Goal: Information Seeking & Learning: Understand process/instructions

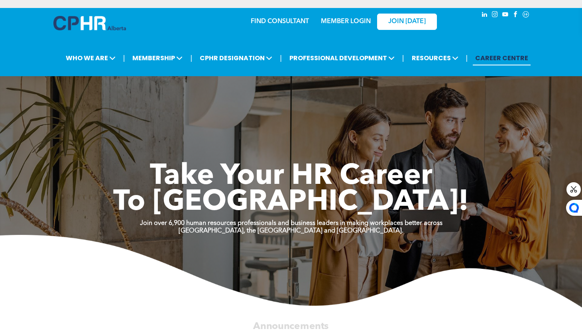
click at [341, 21] on link "MEMBER LOGIN" at bounding box center [346, 21] width 50 height 6
click at [347, 21] on link "MEMBER LOGIN" at bounding box center [346, 21] width 50 height 6
click at [300, 25] on div "MEMBER LOGIN" at bounding box center [328, 21] width 73 height 25
click at [299, 20] on div "MEMBER LOGIN" at bounding box center [328, 21] width 73 height 25
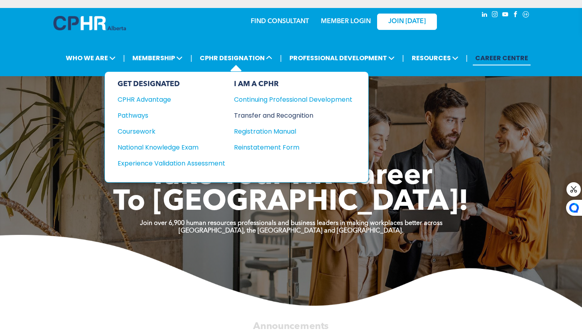
click at [269, 114] on div "Transfer and Recognition" at bounding box center [287, 116] width 107 height 10
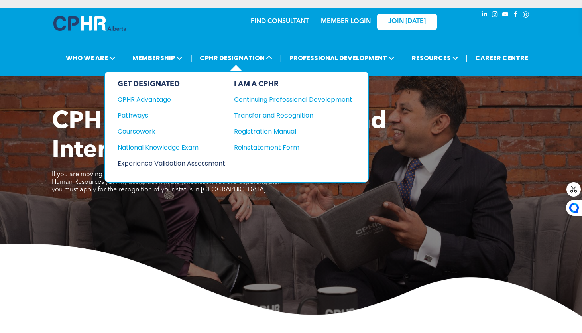
click at [155, 161] on div "Experience Validation Assessment" at bounding box center [166, 163] width 97 height 10
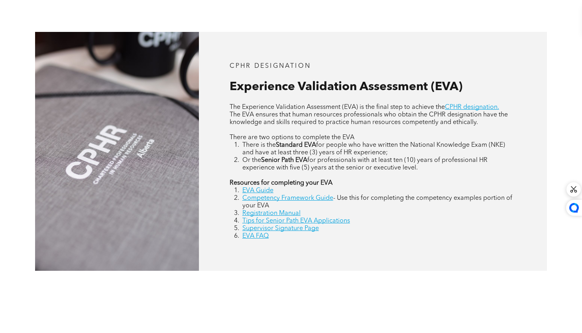
scroll to position [314, 0]
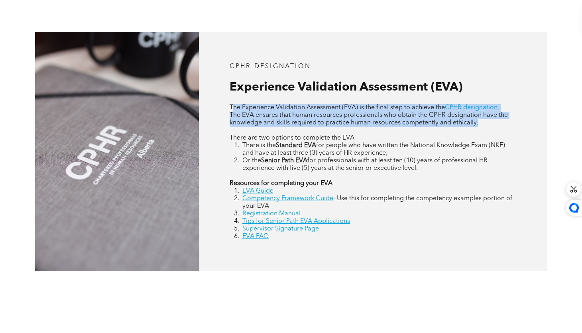
drag, startPoint x: 235, startPoint y: 107, endPoint x: 469, endPoint y: 127, distance: 235.4
click at [469, 127] on div "The Experience Validation Assessment (EVA) is the final step to achieve the CPH…" at bounding box center [373, 172] width 287 height 136
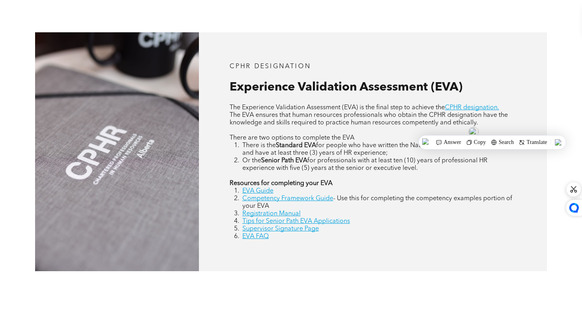
click at [272, 150] on span "for people who have written the National Knowledge Exam (NKE) and have at least…" at bounding box center [374, 149] width 263 height 14
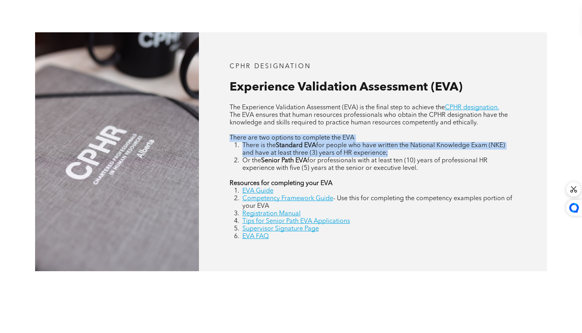
drag, startPoint x: 227, startPoint y: 136, endPoint x: 396, endPoint y: 152, distance: 169.1
click at [396, 152] on div "CPHR DESIGNATION Experience Validation Assessment (EVA) The Experience Validati…" at bounding box center [373, 151] width 349 height 239
click at [420, 140] on p "There are two options to complete the EVA" at bounding box center [373, 138] width 287 height 8
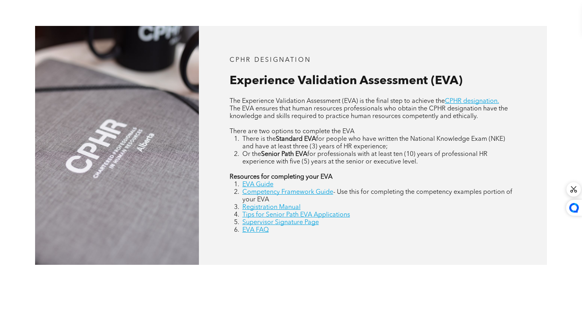
scroll to position [328, 0]
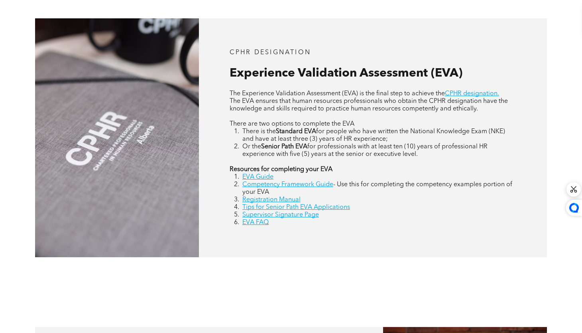
drag, startPoint x: 282, startPoint y: 131, endPoint x: 398, endPoint y: 136, distance: 115.4
click at [398, 136] on li "There is the Standard EVA for people who have written the National Knowledge Ex…" at bounding box center [380, 135] width 274 height 15
drag, startPoint x: 257, startPoint y: 146, endPoint x: 452, endPoint y: 155, distance: 195.3
click at [452, 155] on li "Or the Senior Path EVA for professionals with at least ten (10) years of profes…" at bounding box center [380, 150] width 274 height 15
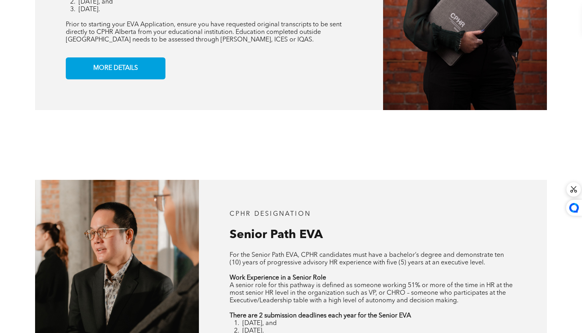
scroll to position [622, 0]
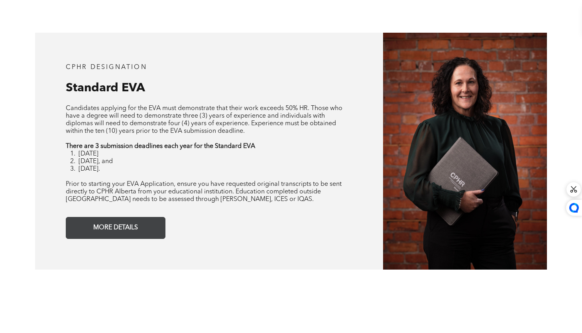
click at [163, 226] on link "MORE DETAILS" at bounding box center [116, 228] width 100 height 22
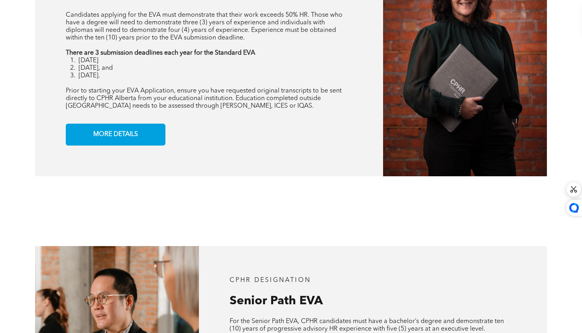
scroll to position [567, 0]
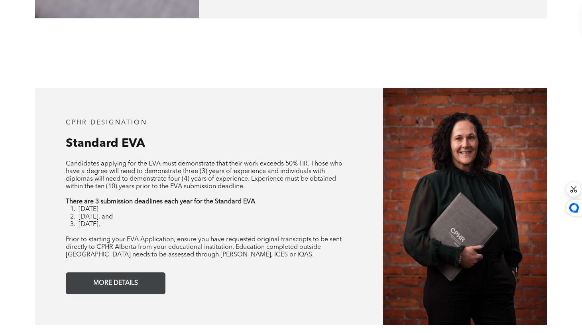
click at [123, 276] on span "MORE DETAILS" at bounding box center [116, 284] width 50 height 16
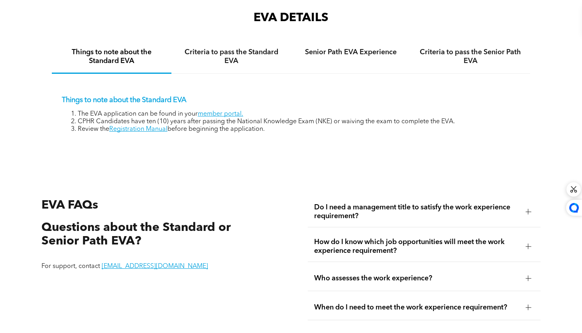
scroll to position [1217, 0]
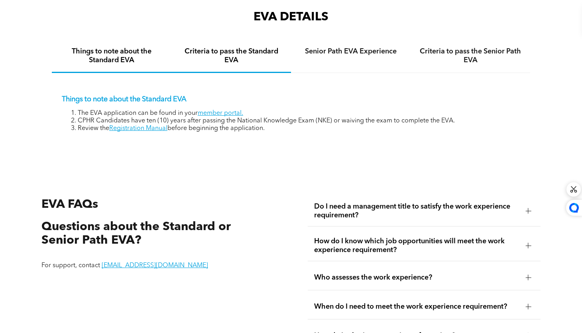
click at [245, 66] on div "Criteria to pass the Standard EVA" at bounding box center [232, 56] width 120 height 33
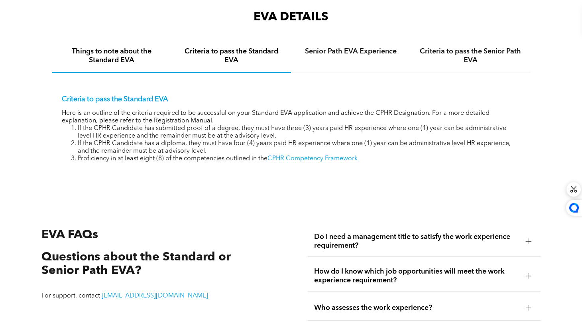
click at [129, 63] on h4 "Things to note about the Standard EVA" at bounding box center [111, 56] width 105 height 18
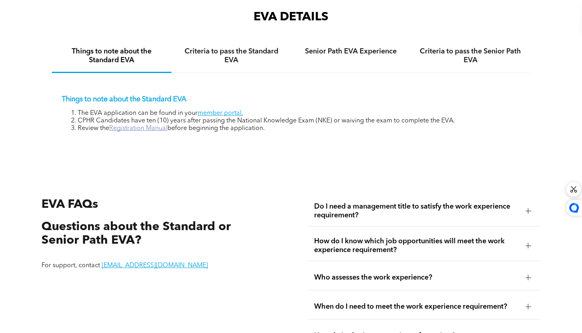
click at [149, 126] on link "Registration Manual" at bounding box center [138, 128] width 58 height 6
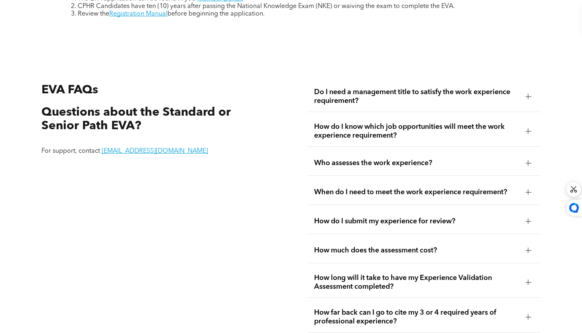
scroll to position [1382, 0]
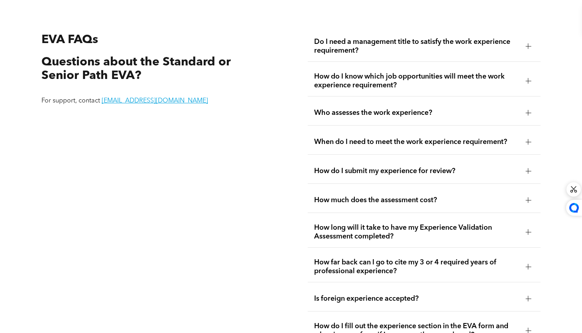
click at [529, 45] on div at bounding box center [529, 46] width 0 height 6
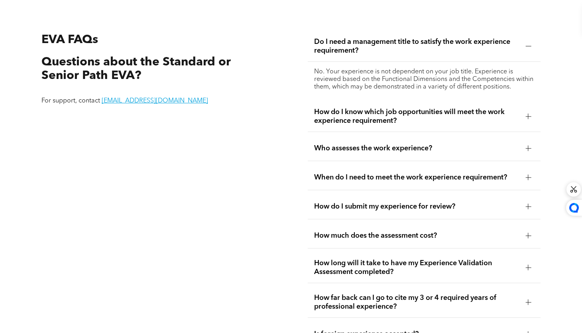
click at [527, 116] on div at bounding box center [529, 116] width 6 height 0
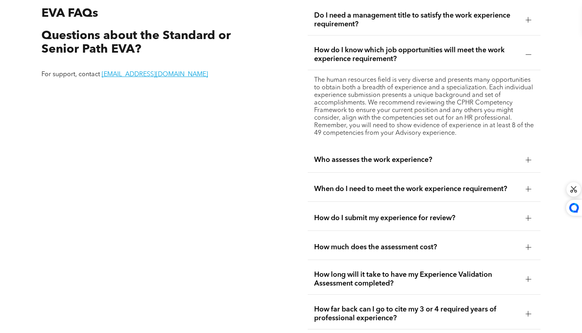
scroll to position [1447, 0]
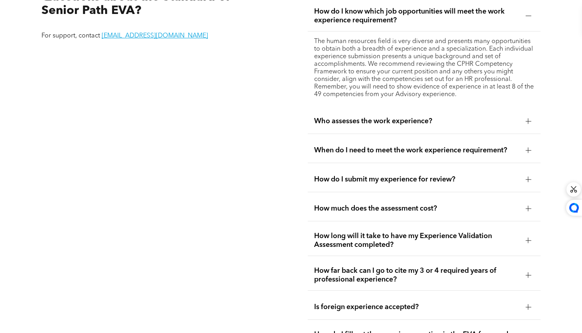
click at [504, 118] on span "Who assesses the work experience?" at bounding box center [416, 121] width 205 height 9
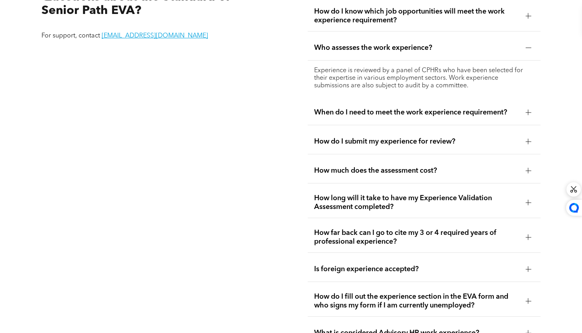
click at [491, 103] on div "When do I need to meet the work experience requirement?" at bounding box center [424, 112] width 233 height 25
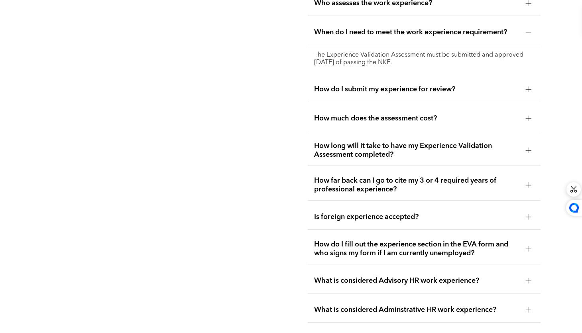
scroll to position [1490, 0]
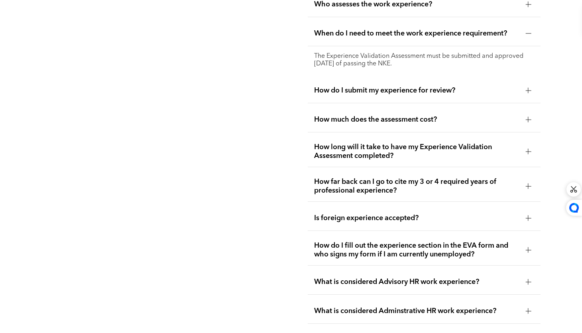
click at [488, 94] on div "How do I submit my experience for review?" at bounding box center [424, 90] width 233 height 25
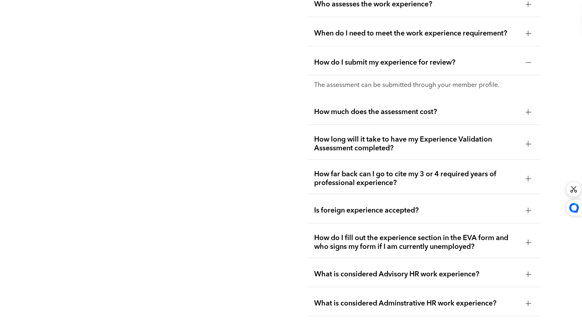
click at [484, 115] on div "How much does the assessment cost?" at bounding box center [424, 112] width 233 height 25
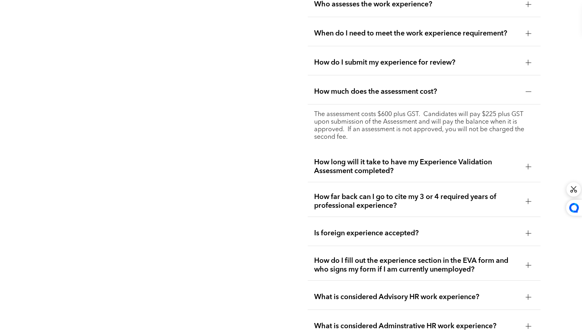
click at [372, 163] on span "How long will it take to have my Experience Validation Assessment completed?" at bounding box center [416, 167] width 205 height 18
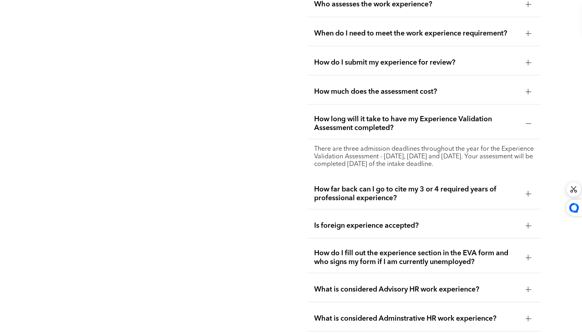
click at [404, 197] on span "How far back can I go to cite my 3 or 4 required years of professional experien…" at bounding box center [416, 194] width 205 height 18
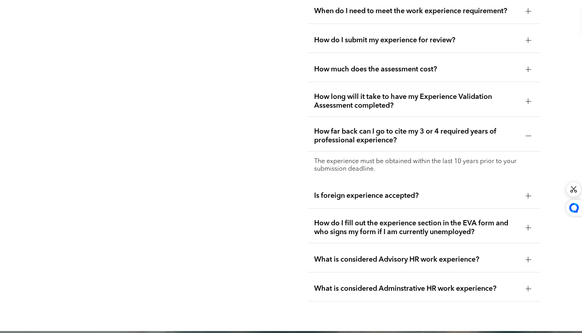
scroll to position [1519, 0]
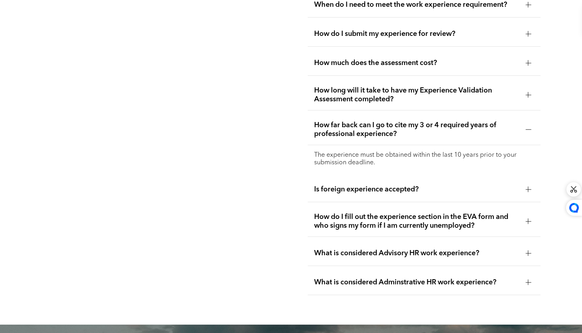
click at [420, 191] on div "Is foreign experience accepted?" at bounding box center [424, 189] width 233 height 25
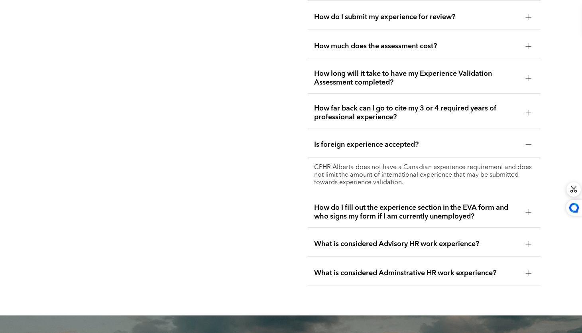
scroll to position [1615, 0]
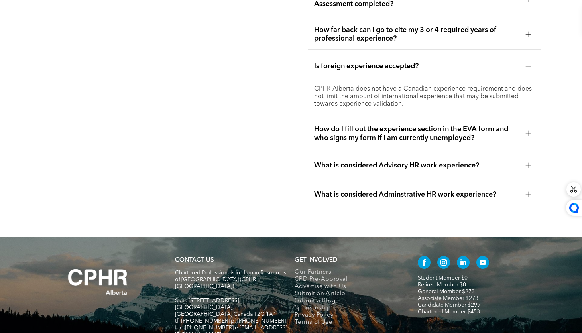
click at [406, 138] on span "How do I fill out the experience section in the EVA form and who signs my form …" at bounding box center [416, 134] width 205 height 18
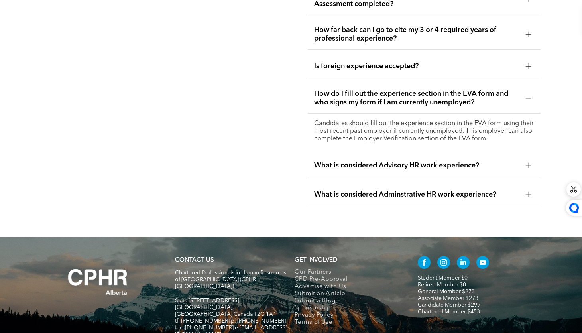
click at [407, 138] on p "Candidates should fill out the experience section in the EVA form using their m…" at bounding box center [424, 131] width 221 height 23
click at [407, 163] on span "What is considered Advisory HR work experience?" at bounding box center [416, 165] width 205 height 9
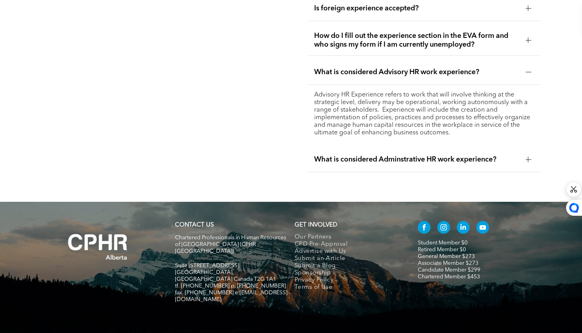
scroll to position [1674, 0]
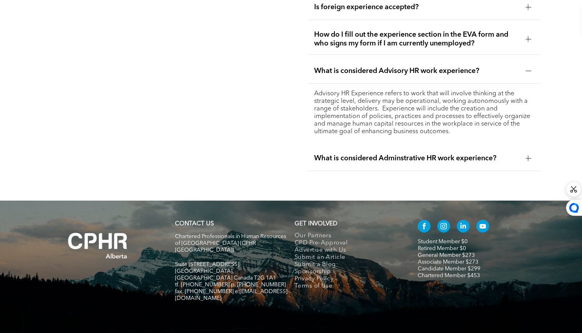
click at [401, 161] on div "What is considered Adminstrative HR work experience?" at bounding box center [424, 158] width 233 height 25
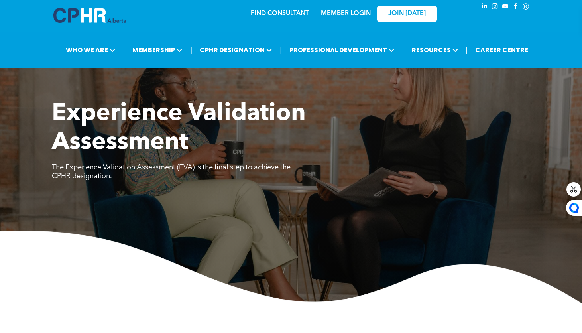
scroll to position [0, 0]
